Goal: Transaction & Acquisition: Purchase product/service

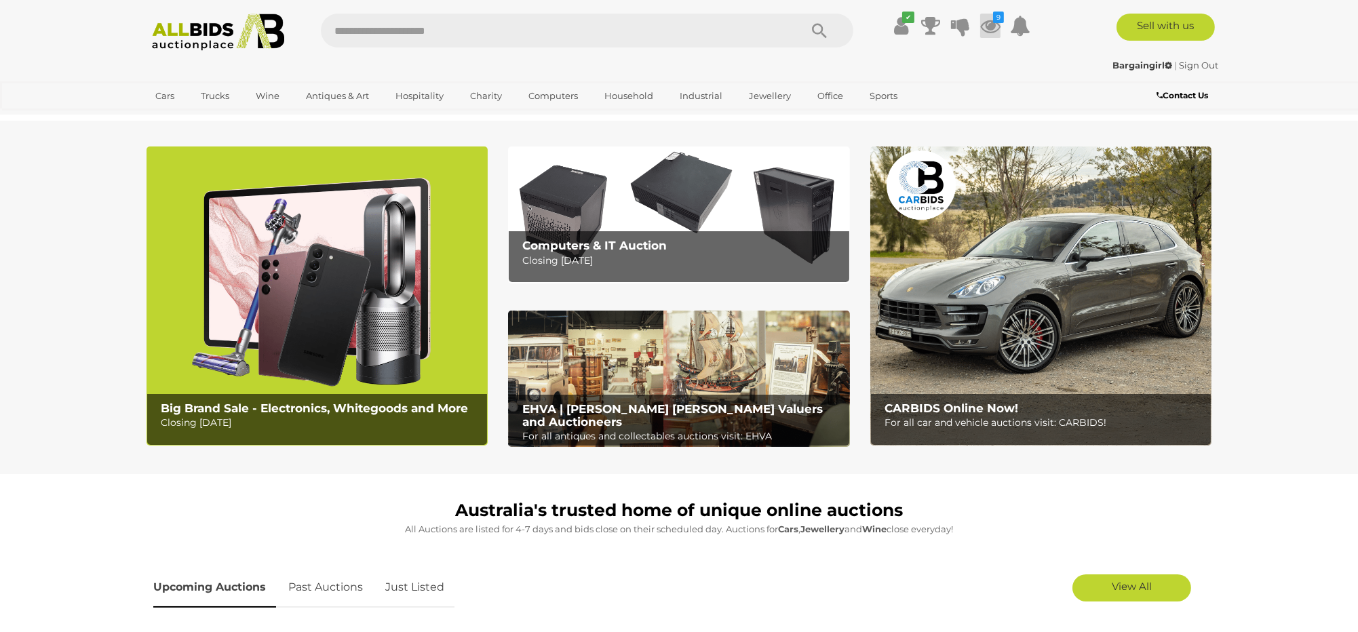
click at [991, 24] on icon at bounding box center [990, 26] width 20 height 24
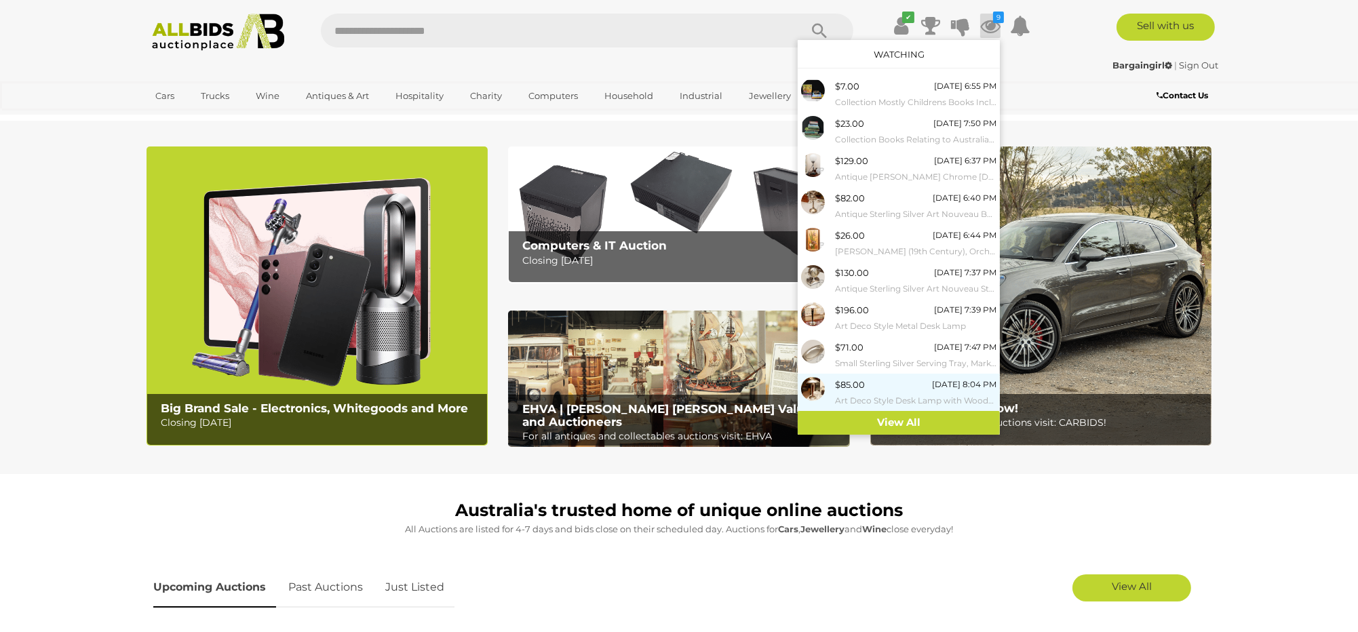
click at [911, 410] on link "$85.00 19/08/2025 8:04 PM Art Deco Style Desk Lamp with Wooden Base" at bounding box center [899, 392] width 202 height 37
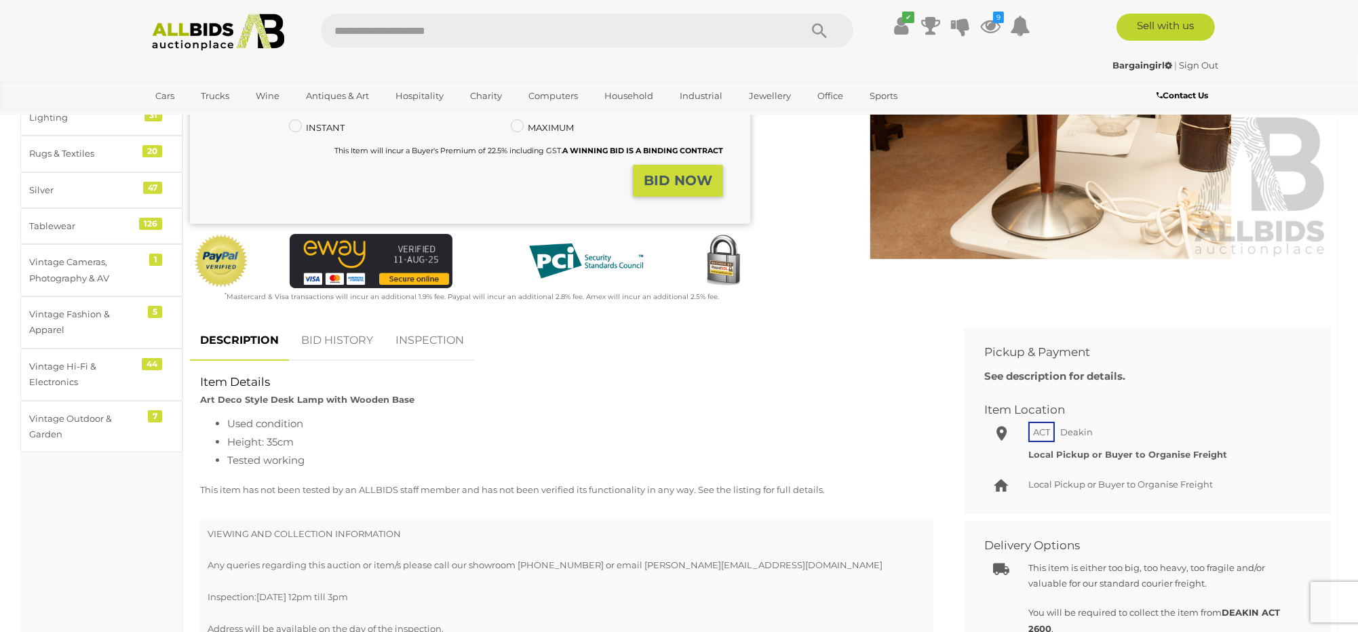
scroll to position [678, 0]
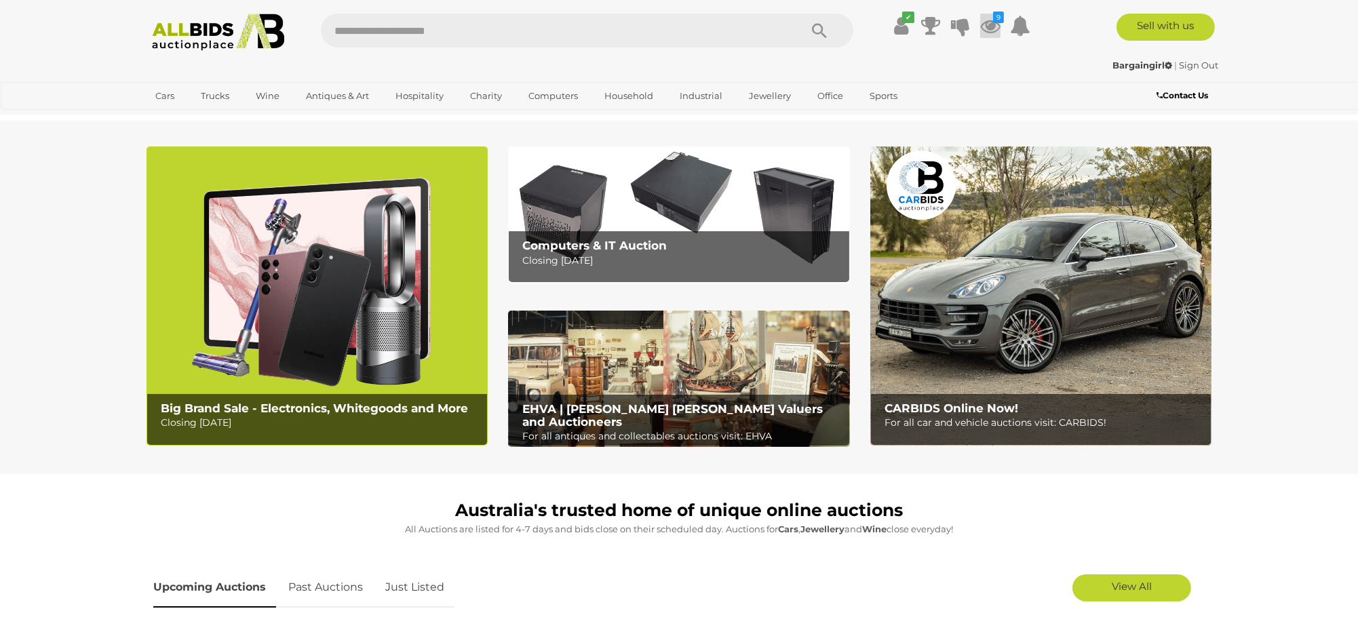
click at [996, 25] on icon at bounding box center [990, 26] width 20 height 24
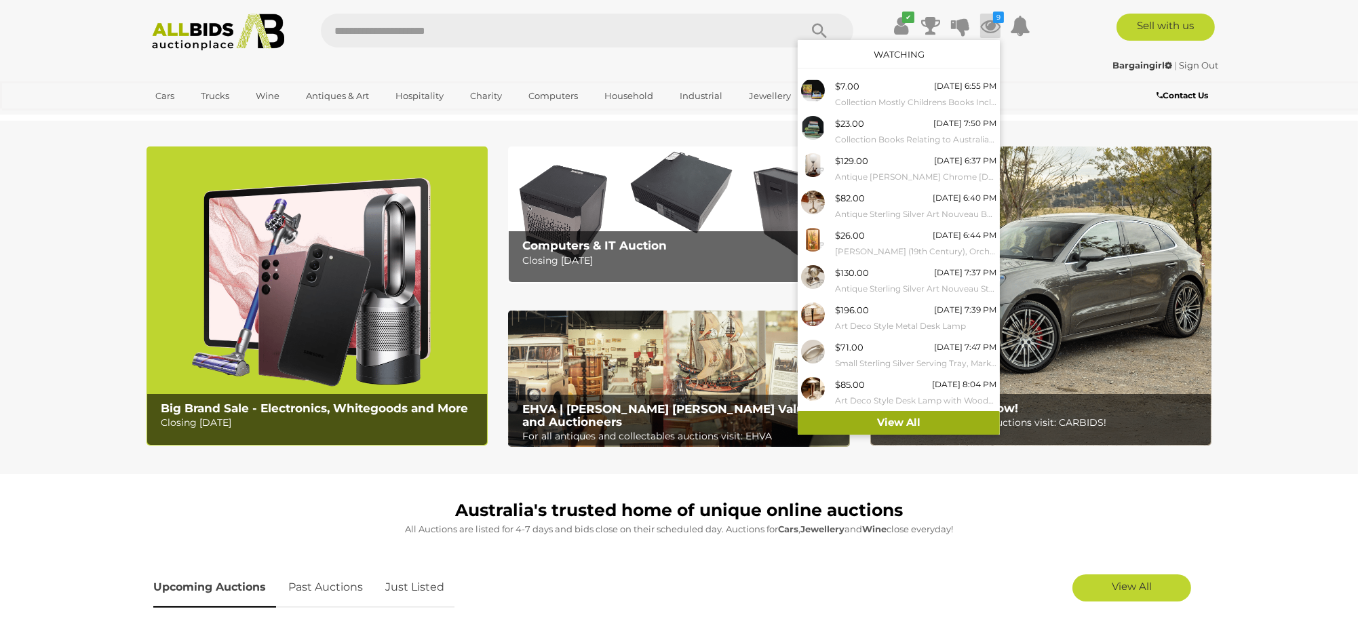
click at [904, 418] on link "View All" at bounding box center [899, 423] width 202 height 24
